Goal: Navigation & Orientation: Find specific page/section

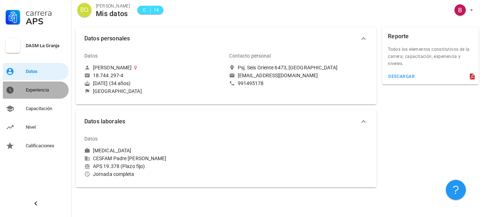
click at [60, 92] on div "Experiencia" at bounding box center [46, 90] width 40 height 6
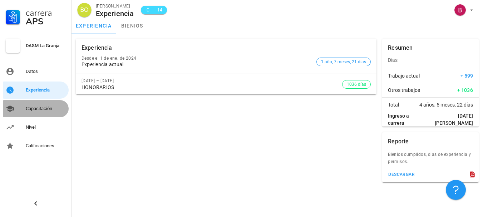
click at [55, 107] on div "Capacitación" at bounding box center [46, 109] width 40 height 6
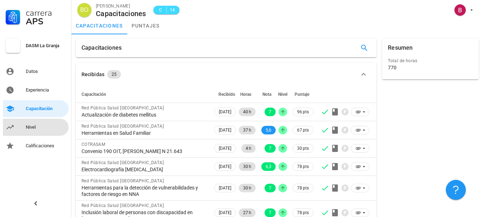
click at [36, 122] on div "Nivel" at bounding box center [46, 127] width 40 height 11
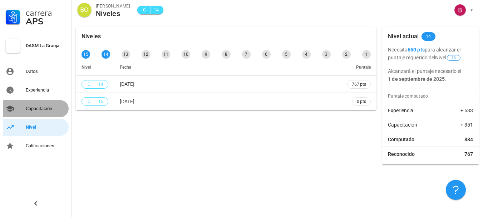
click at [44, 105] on div "Capacitación" at bounding box center [46, 108] width 40 height 11
